Goal: Task Accomplishment & Management: Use online tool/utility

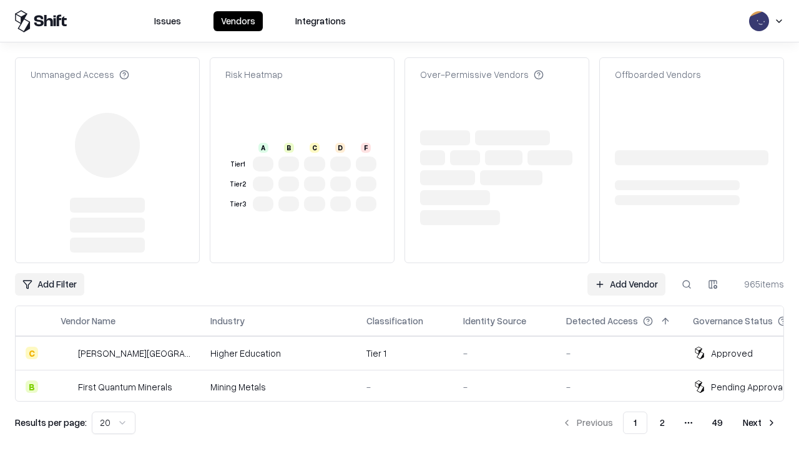
click at [626, 273] on link "Add Vendor" at bounding box center [626, 284] width 78 height 22
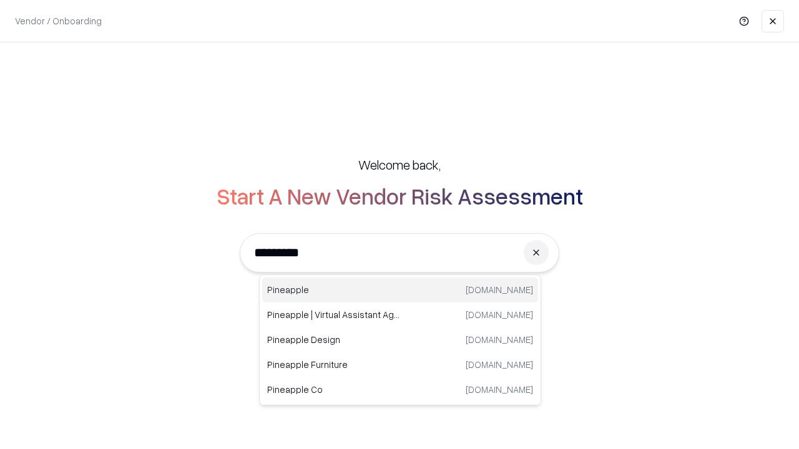
click at [400, 290] on div "Pineapple [DOMAIN_NAME]" at bounding box center [400, 290] width 276 height 25
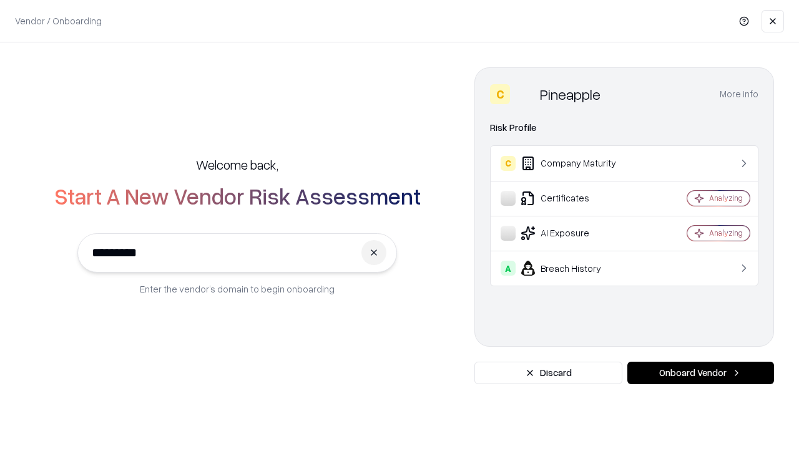
type input "*********"
click at [700, 373] on button "Onboard Vendor" at bounding box center [700, 373] width 147 height 22
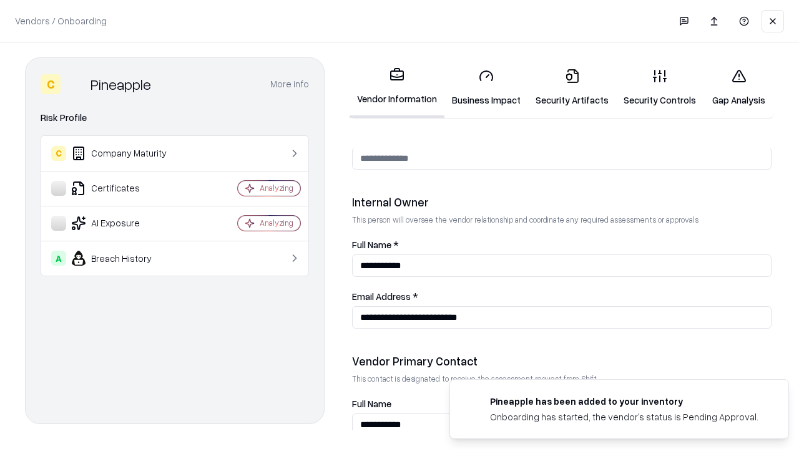
scroll to position [646, 0]
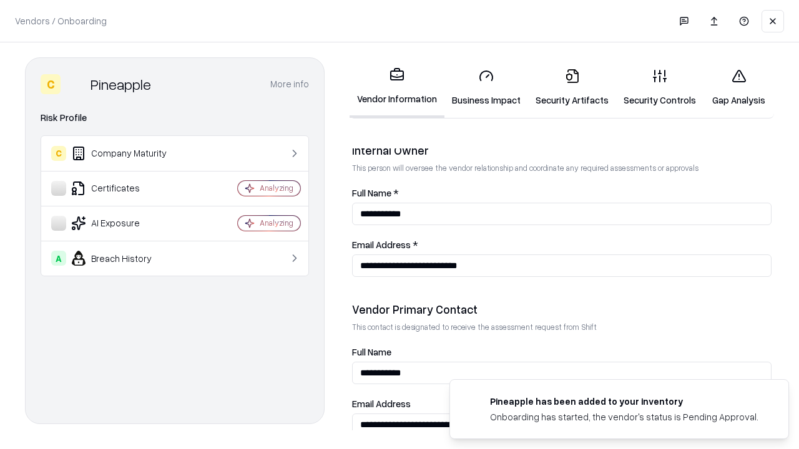
click at [486, 87] on link "Business Impact" at bounding box center [486, 88] width 84 height 58
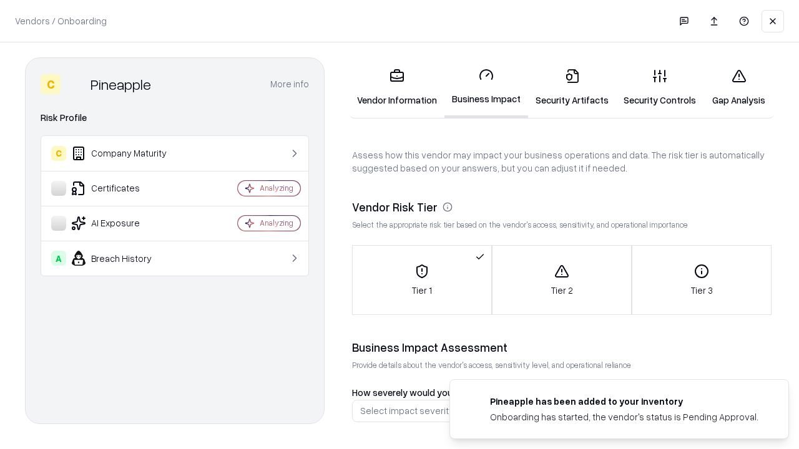
click at [572, 87] on link "Security Artifacts" at bounding box center [572, 88] width 88 height 58
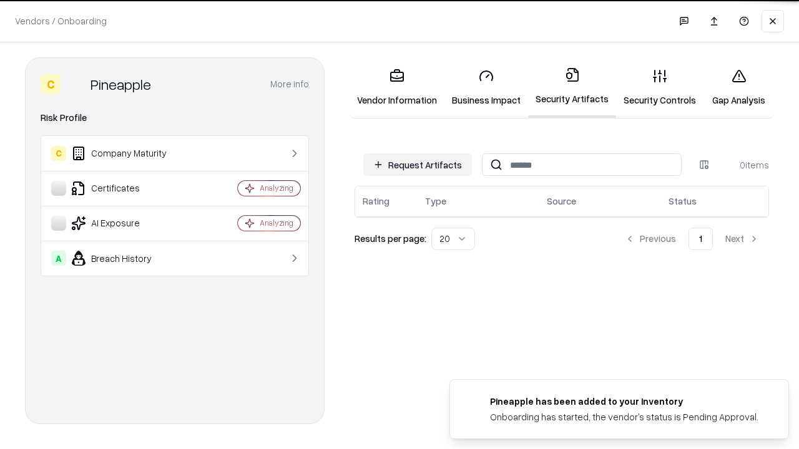
click at [417, 164] on button "Request Artifacts" at bounding box center [417, 164] width 109 height 22
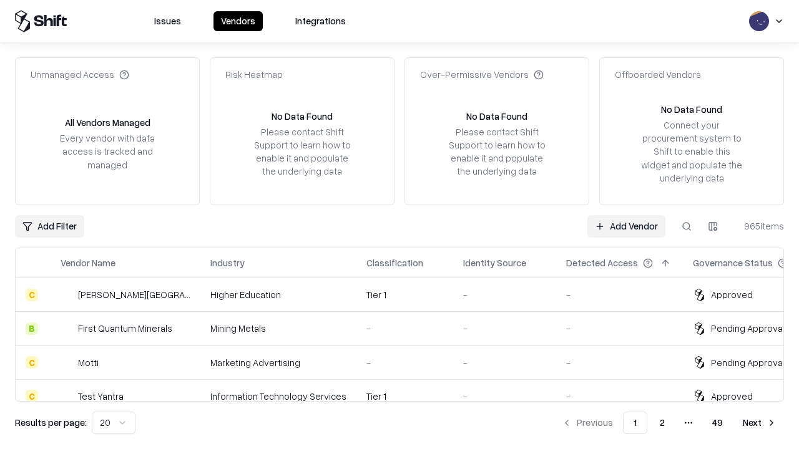
click at [626, 226] on link "Add Vendor" at bounding box center [626, 226] width 78 height 22
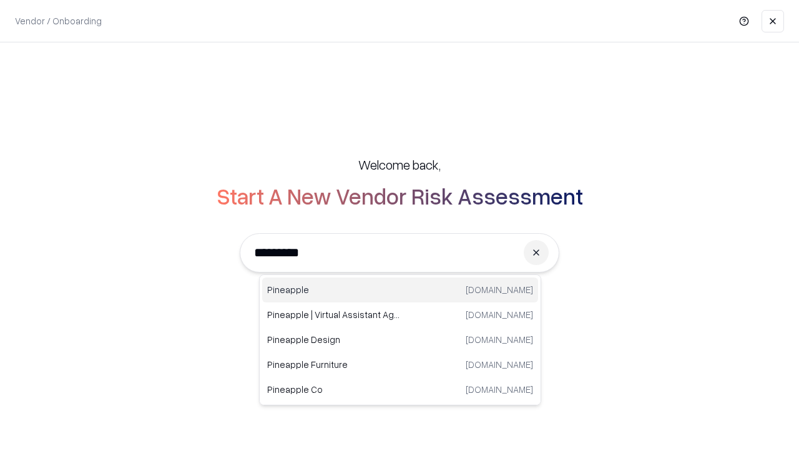
click at [400, 290] on div "Pineapple [DOMAIN_NAME]" at bounding box center [400, 290] width 276 height 25
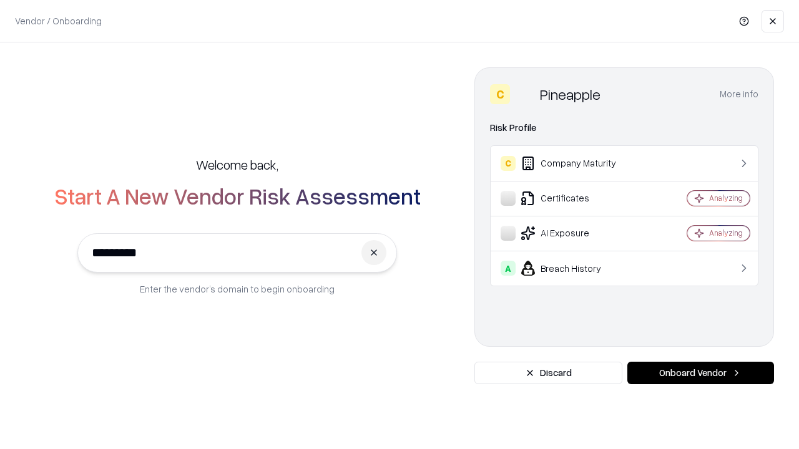
type input "*********"
click at [700, 373] on button "Onboard Vendor" at bounding box center [700, 373] width 147 height 22
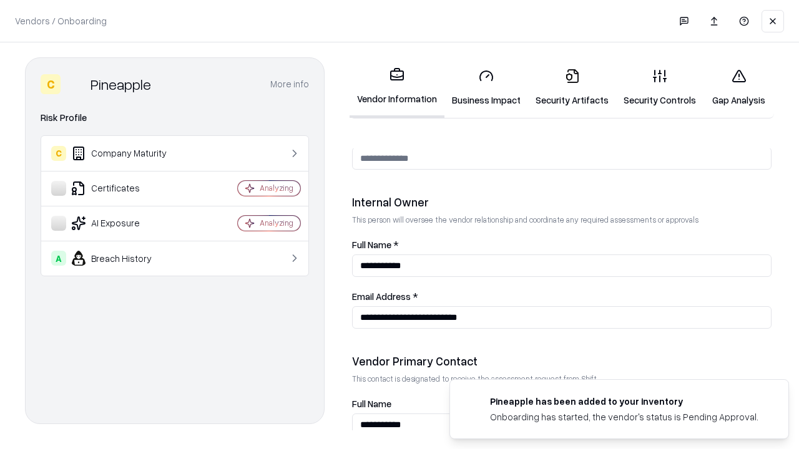
scroll to position [646, 0]
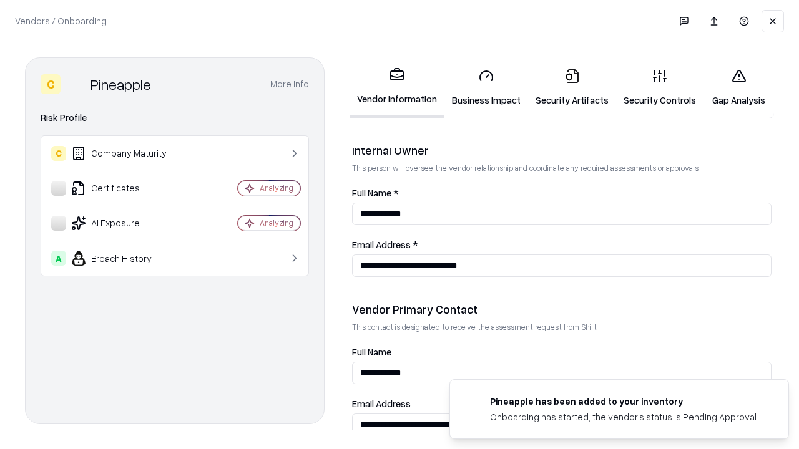
click at [738, 87] on link "Gap Analysis" at bounding box center [738, 88] width 71 height 58
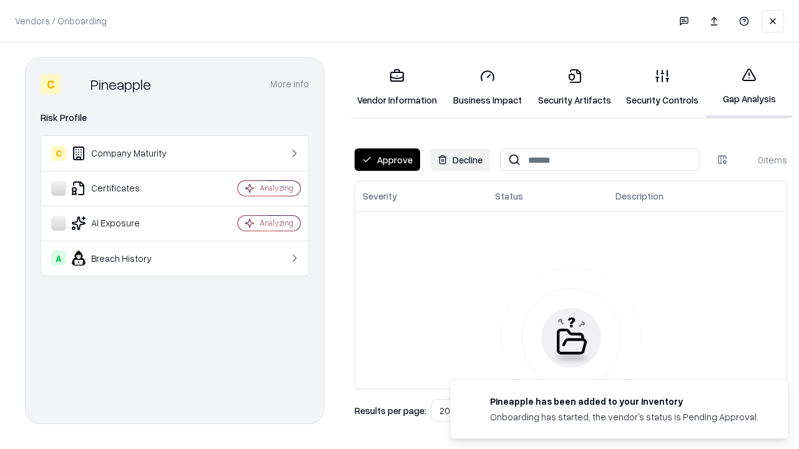
click at [387, 160] on button "Approve" at bounding box center [387, 160] width 66 height 22
